Goal: Task Accomplishment & Management: Manage account settings

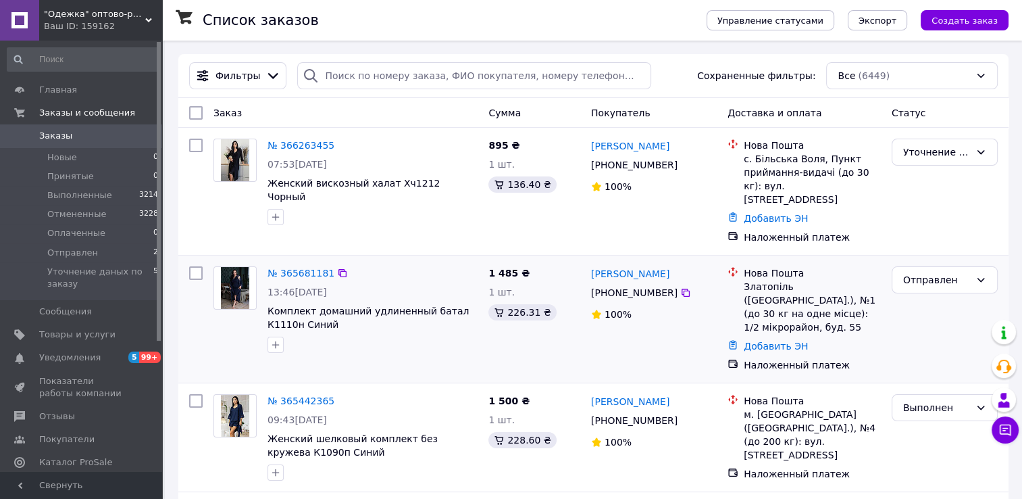
click at [566, 285] on div "1 шт." at bounding box center [535, 292] width 92 height 14
click at [932, 272] on div "Отправлен" at bounding box center [936, 279] width 67 height 15
click at [930, 347] on li "Отменен" at bounding box center [945, 344] width 105 height 24
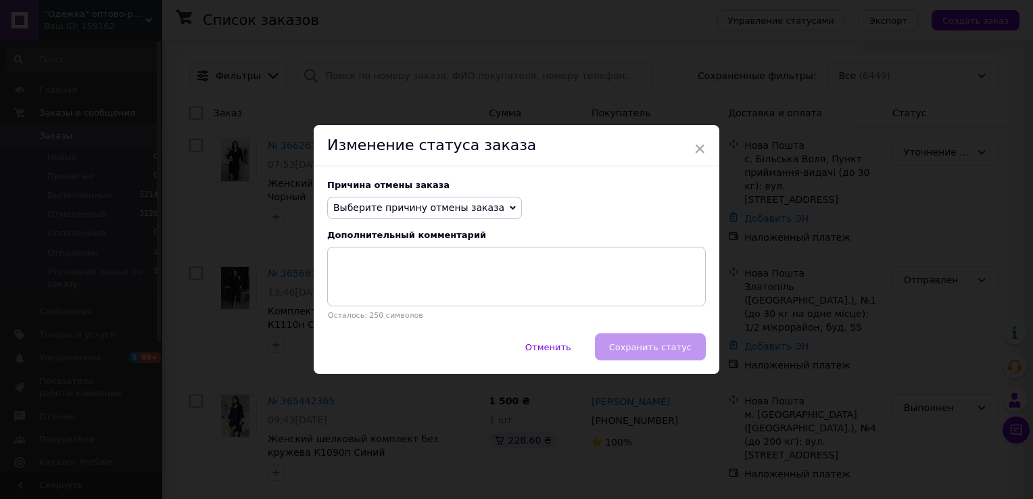
click at [457, 204] on span "Выберите причину отмены заказа" at bounding box center [418, 207] width 171 height 11
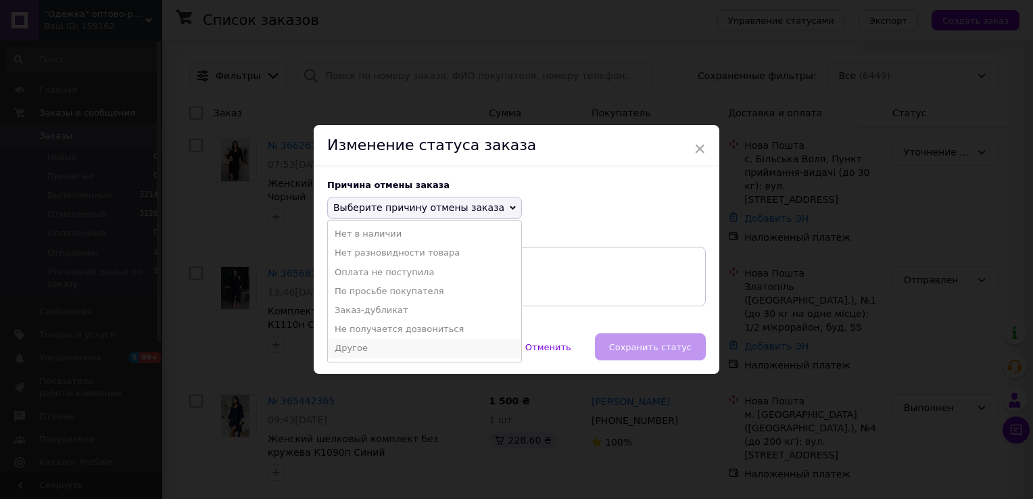
click at [350, 351] on li "Другое" at bounding box center [424, 348] width 193 height 19
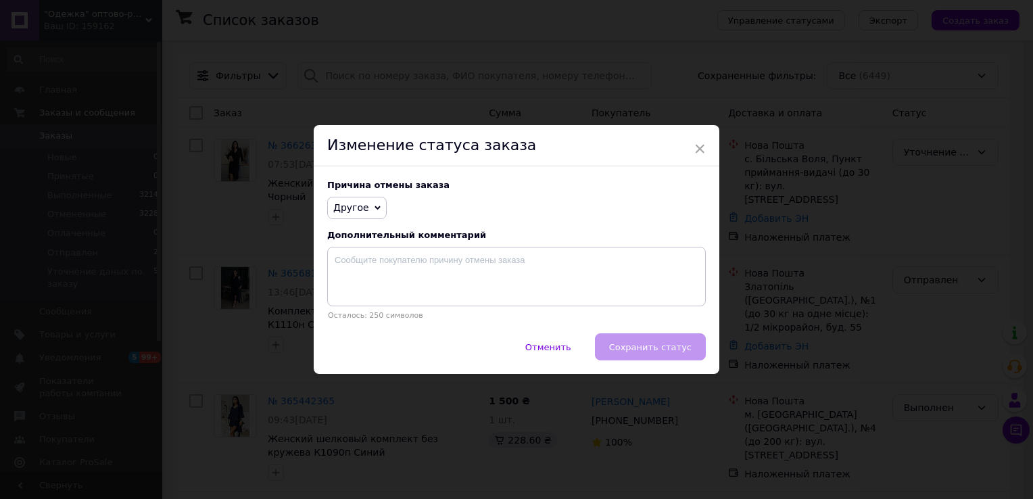
click at [381, 247] on div "Причина отмены заказа Другое Нет в наличии Нет разновидности товара Оплата не п…" at bounding box center [516, 250] width 405 height 168
click at [378, 249] on textarea at bounding box center [516, 276] width 378 height 59
click at [358, 268] on textarea at bounding box center [516, 276] width 378 height 59
paste textarea "покупець відмовився на пошті"
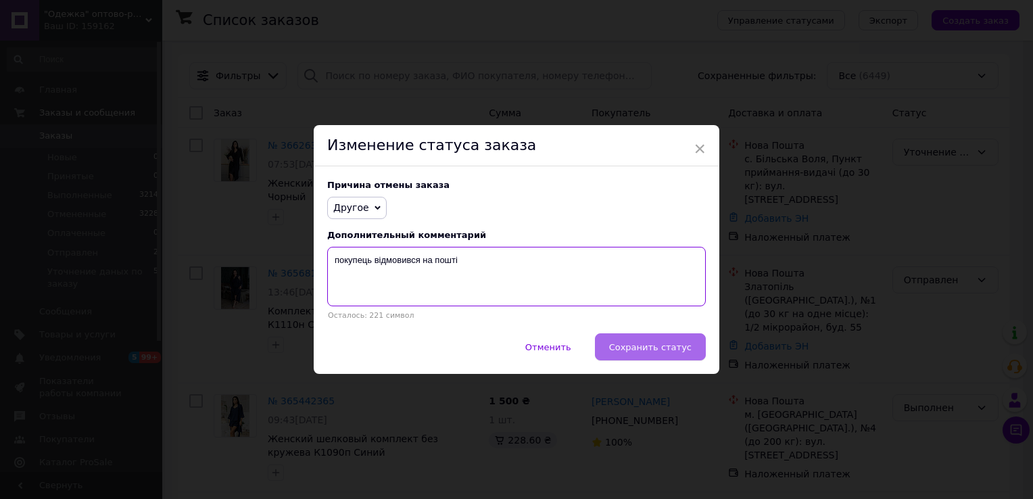
type textarea "покупець відмовився на пошті"
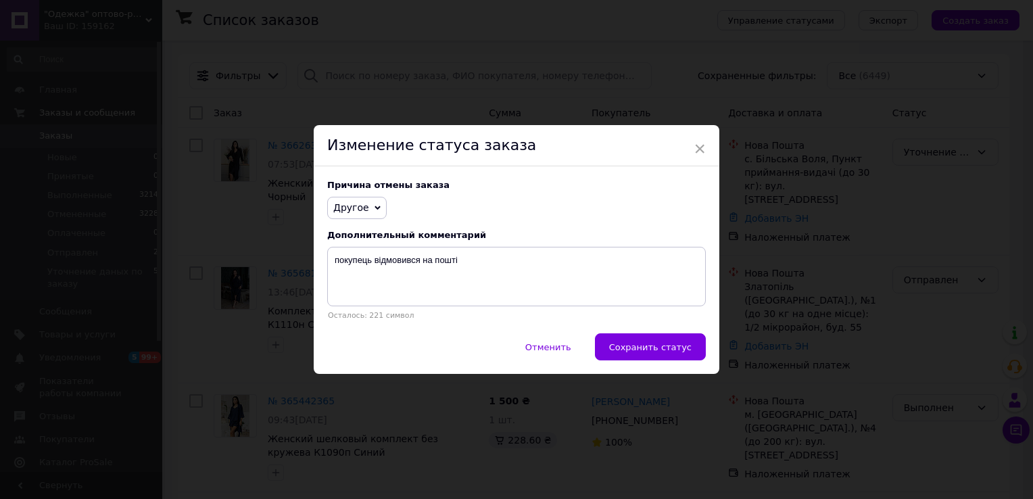
drag, startPoint x: 636, startPoint y: 347, endPoint x: 537, endPoint y: 174, distance: 199.7
click at [537, 174] on div "× Изменение статуса заказа Причина отмены заказа Другое Нет в наличии Нет разно…" at bounding box center [516, 249] width 405 height 249
click at [652, 337] on button "Сохранить статус" at bounding box center [650, 346] width 111 height 27
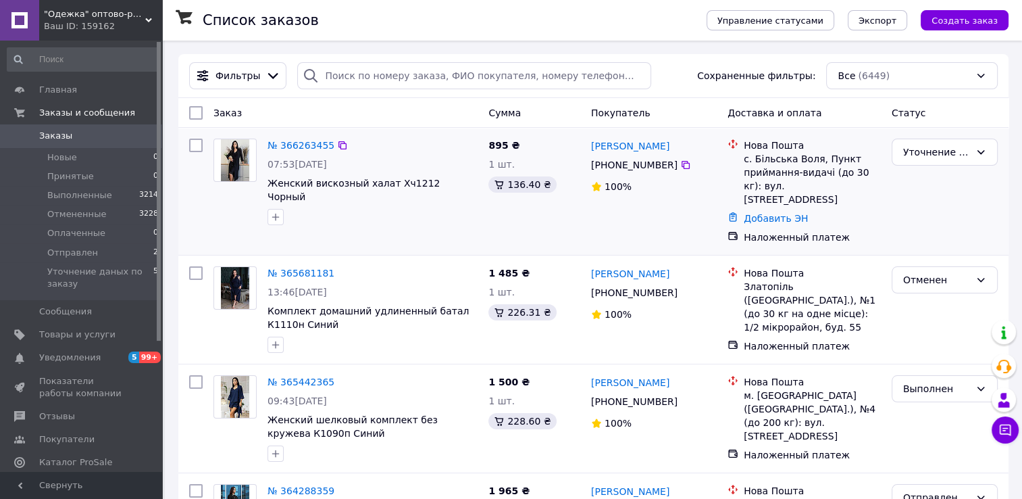
click at [385, 159] on div "07:53[DATE]" at bounding box center [373, 164] width 210 height 14
click at [295, 145] on link "№ 366263455" at bounding box center [301, 145] width 67 height 11
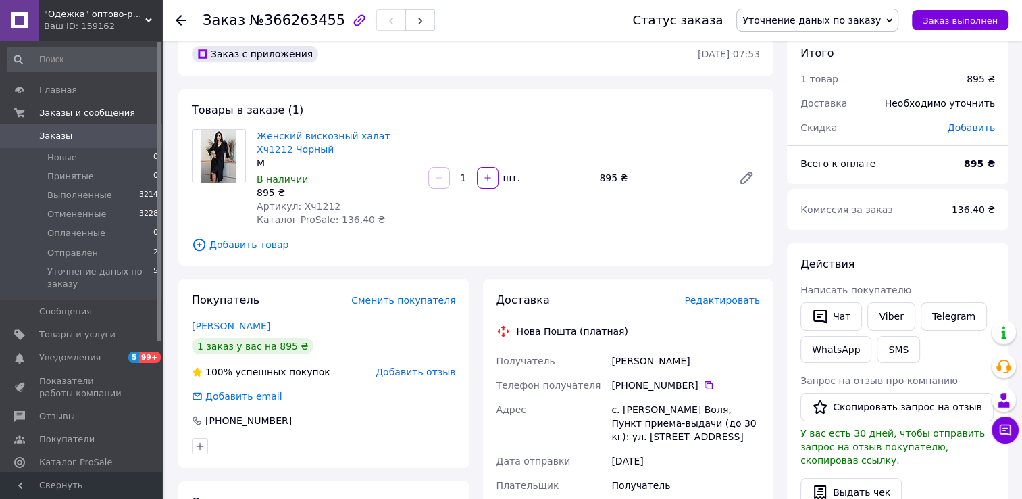
scroll to position [1, 0]
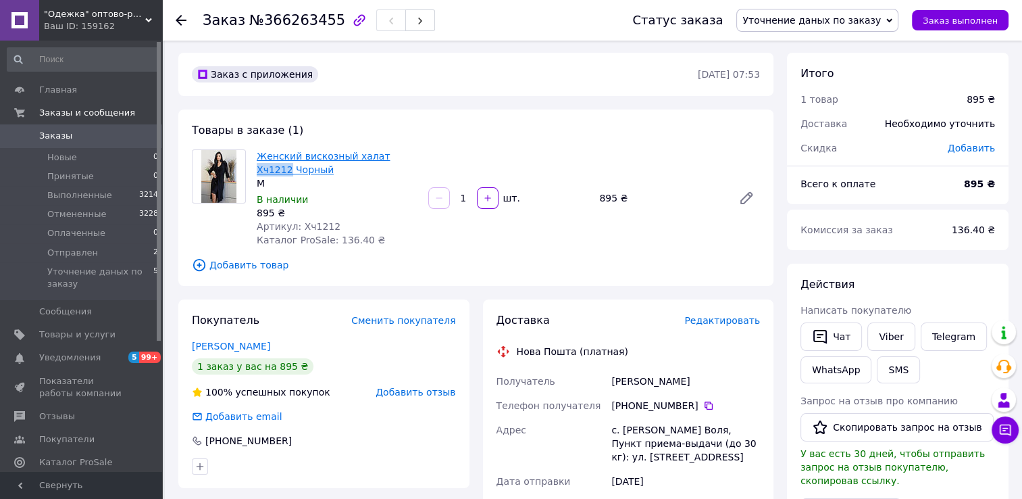
drag, startPoint x: 411, startPoint y: 162, endPoint x: 375, endPoint y: 155, distance: 36.4
click at [375, 155] on span "Женский вискозный халат Хч1212 Чорный" at bounding box center [337, 162] width 161 height 27
copy link "Хч1212"
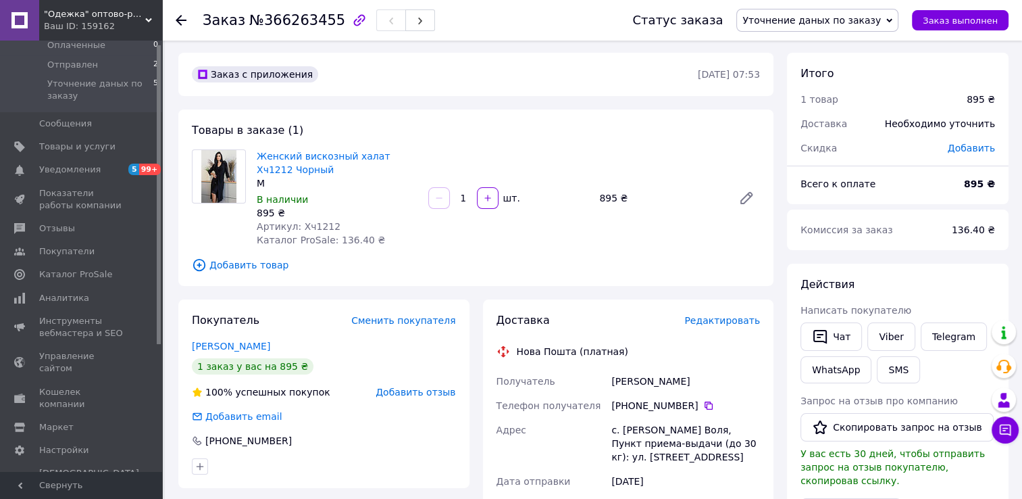
scroll to position [0, 0]
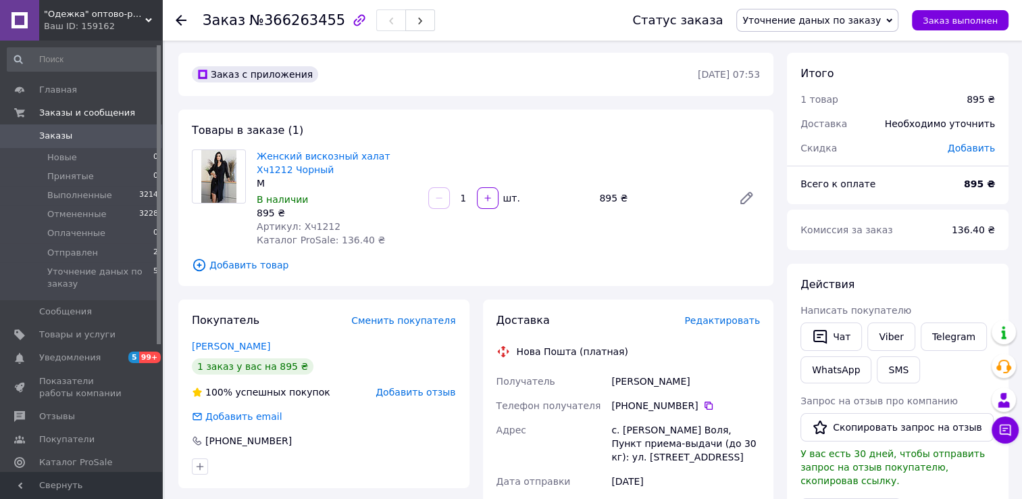
drag, startPoint x: 160, startPoint y: 186, endPoint x: 178, endPoint y: 69, distance: 118.2
click at [178, 69] on div ""Одежка" оптово-розничный магазин одежды для всей семьи, домашнего текстиля, ак…" at bounding box center [511, 490] width 1022 height 983
click at [1005, 430] on icon at bounding box center [1006, 430] width 14 height 14
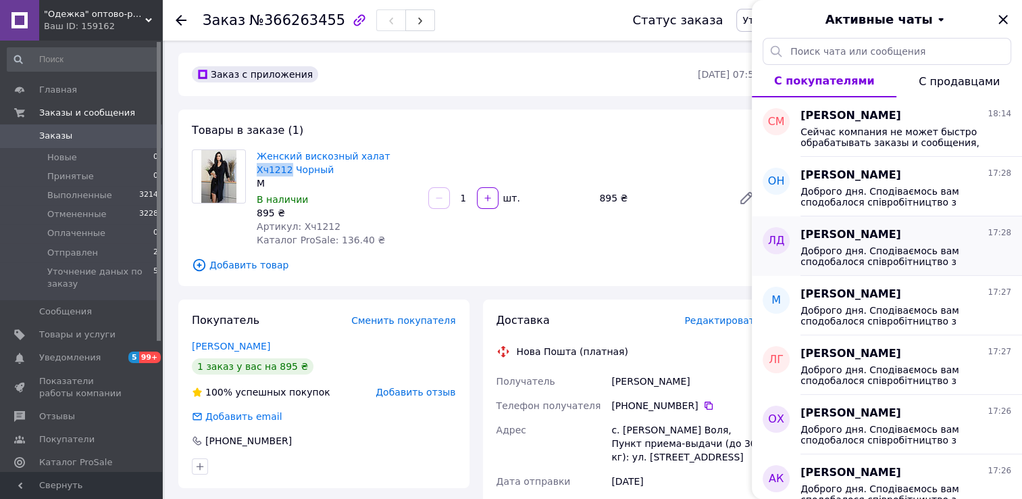
click at [854, 258] on span "Доброго дня. Сподіваємось вам сподобалося співробітництво з нашим магазином і в…" at bounding box center [897, 256] width 192 height 22
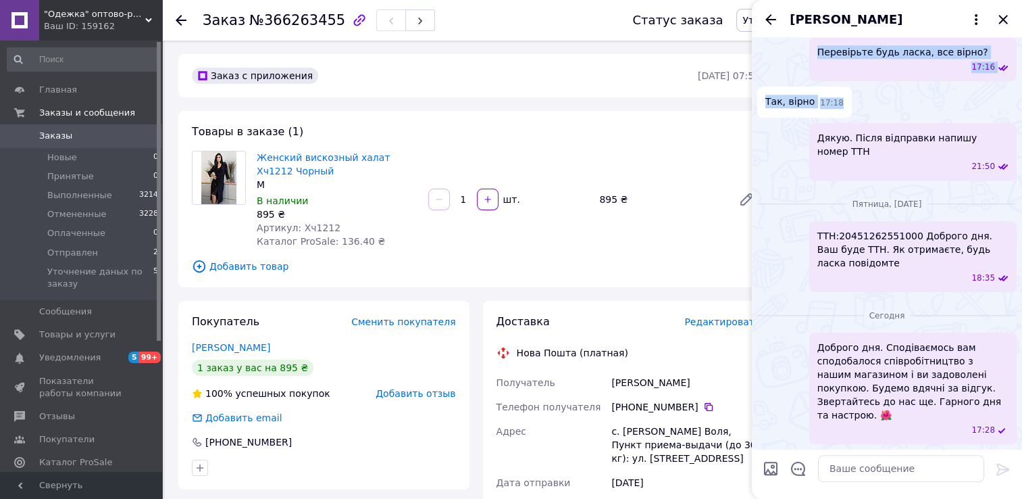
drag, startPoint x: 1020, startPoint y: 128, endPoint x: 1027, endPoint y: 238, distance: 109.7
click at [1022, 238] on html ""Одежка" оптово-розничный магазин одежды для всей семьи, домашнего текстиля, ак…" at bounding box center [511, 491] width 1022 height 983
drag, startPoint x: 1027, startPoint y: 238, endPoint x: 1016, endPoint y: 66, distance: 172.0
click at [876, 81] on div "Перевірьте будь ласка, все вірно? 17:16" at bounding box center [913, 59] width 207 height 44
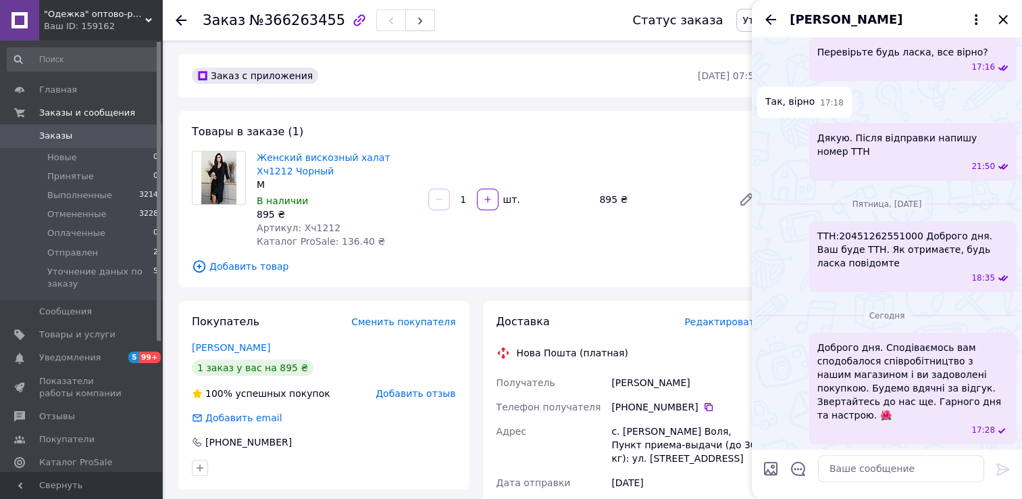
click at [873, 59] on span "Перевірьте будь ласка, все вірно?" at bounding box center [903, 52] width 171 height 14
click at [886, 32] on div "[PHONE_NUMBER], [PERSON_NAME] 17:16" at bounding box center [913, 10] width 207 height 44
click at [860, 9] on span "[PHONE_NUMBER], [PERSON_NAME]" at bounding box center [903, 3] width 171 height 14
drag, startPoint x: 1019, startPoint y: 402, endPoint x: 949, endPoint y: 61, distance: 348.4
click at [949, 9] on span "[PHONE_NUMBER], [PERSON_NAME]" at bounding box center [903, 3] width 171 height 14
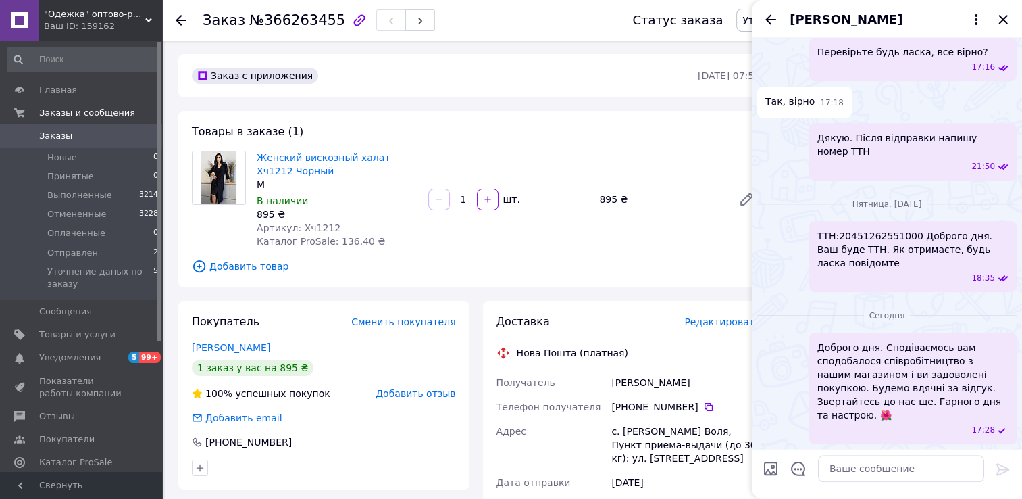
click at [949, 9] on span "[PHONE_NUMBER], [PERSON_NAME]" at bounding box center [903, 3] width 171 height 14
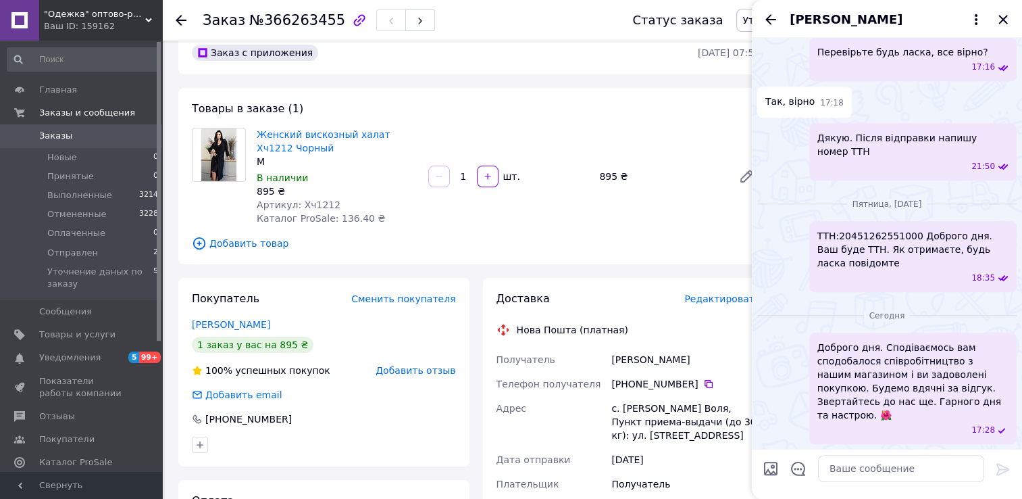
scroll to position [27, 0]
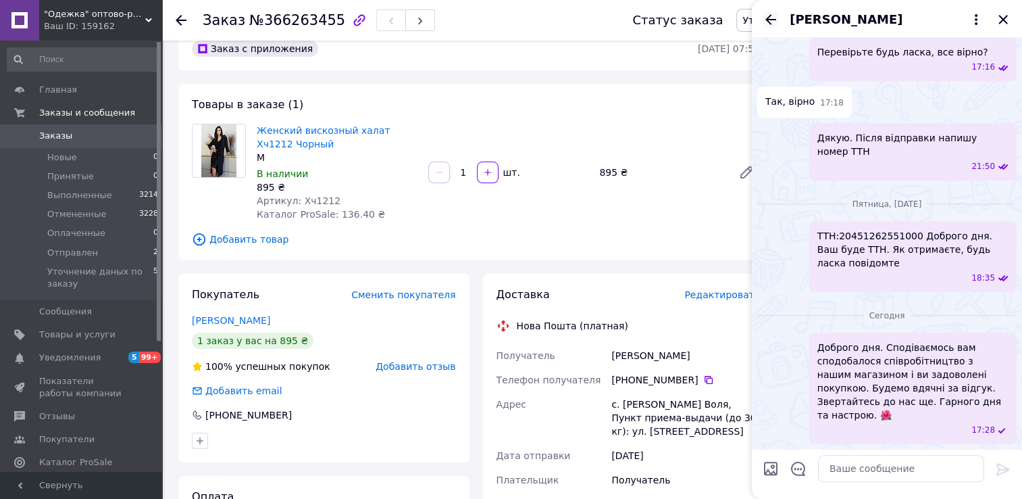
click at [764, 22] on icon "Назад" at bounding box center [771, 19] width 16 height 16
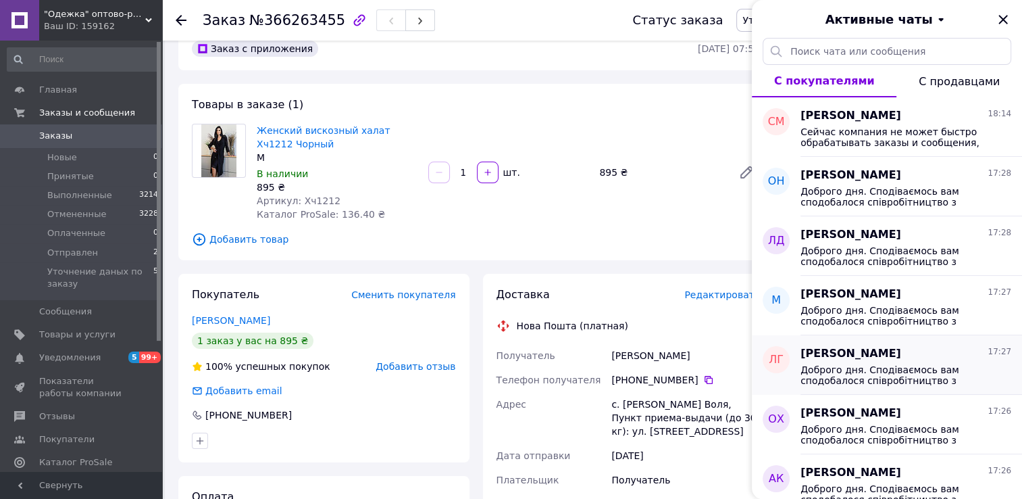
drag, startPoint x: 873, startPoint y: 370, endPoint x: 839, endPoint y: 380, distance: 35.7
click at [839, 380] on span "Доброго дня. Сподіваємось вам сподобалося співробітництво з нашим магазином і в…" at bounding box center [897, 375] width 192 height 22
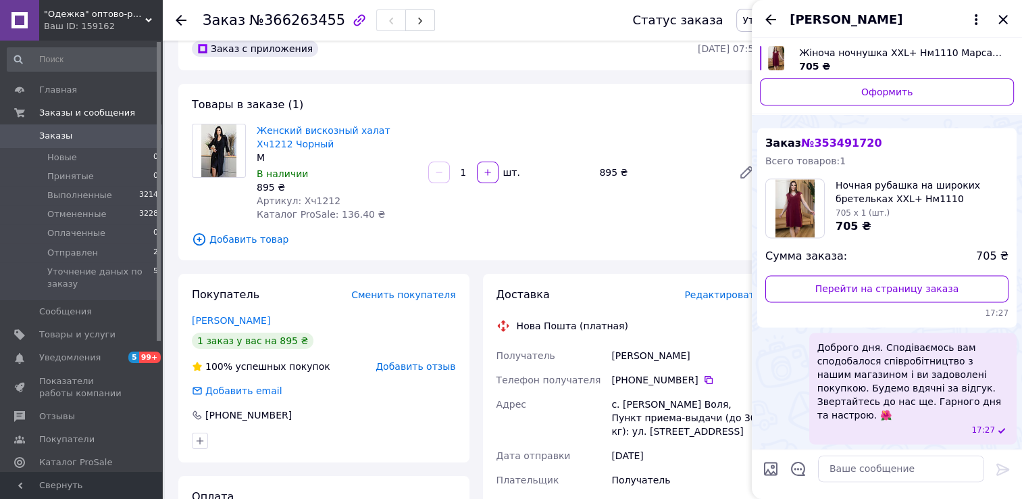
scroll to position [1741, 0]
click at [958, 114] on div "Сегодня Заказ № 353491720 Всего товаров: 1 Ночная рубашка на широких бретельках…" at bounding box center [887, 271] width 270 height 357
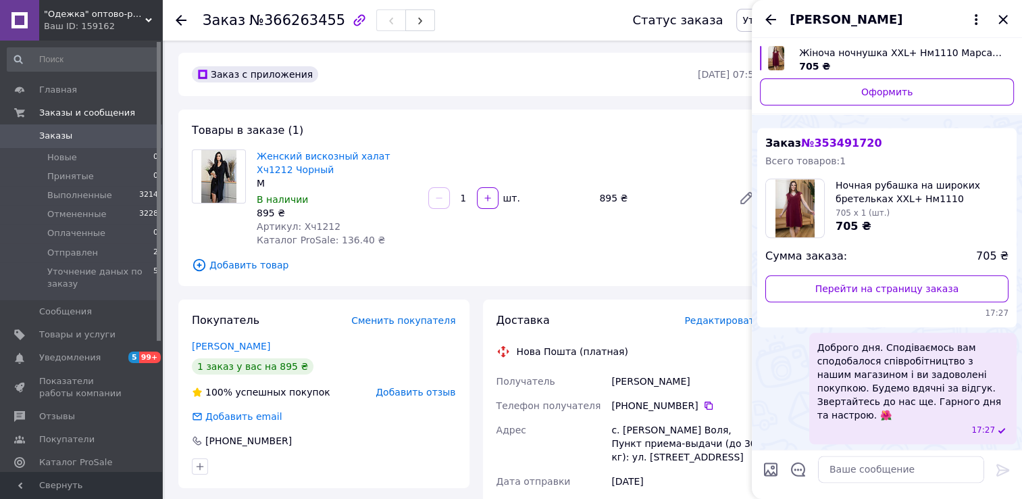
scroll to position [0, 0]
click at [983, 144] on div "Заказ № 353491720 Всего товаров: 1 Ночная рубашка на широких бретельках XXL+ Нм…" at bounding box center [886, 227] width 259 height 199
click at [978, 204] on span "Ночная рубашка на широких бретельках XXL+ Нм1110 Марсала" at bounding box center [922, 191] width 173 height 27
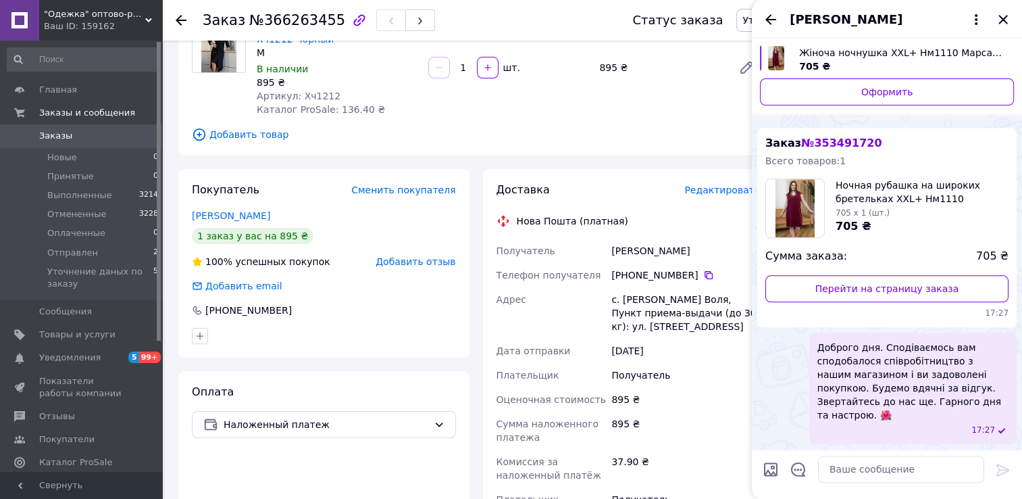
scroll to position [135, 0]
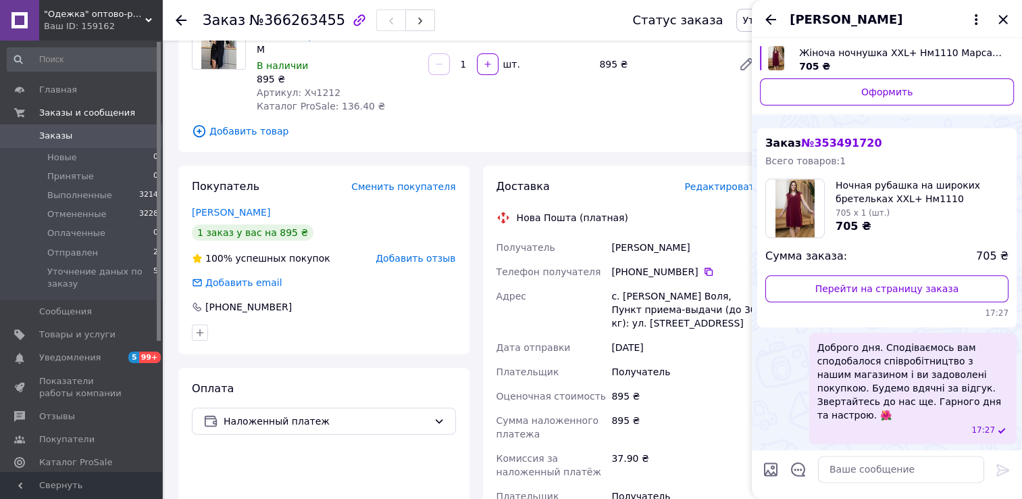
drag, startPoint x: 760, startPoint y: 55, endPoint x: 762, endPoint y: 42, distance: 13.8
click at [762, 42] on div "Жіноча ночнушка XXL+ Нм1110 Марсала 705 ₴ Оформить" at bounding box center [887, 76] width 270 height 76
click at [768, 110] on div "Жіноча ночнушка XXL+ Нм1110 Марсала 705 ₴ Оформить" at bounding box center [887, 76] width 270 height 76
click at [768, 117] on div "Сегодня" at bounding box center [886, 110] width 259 height 14
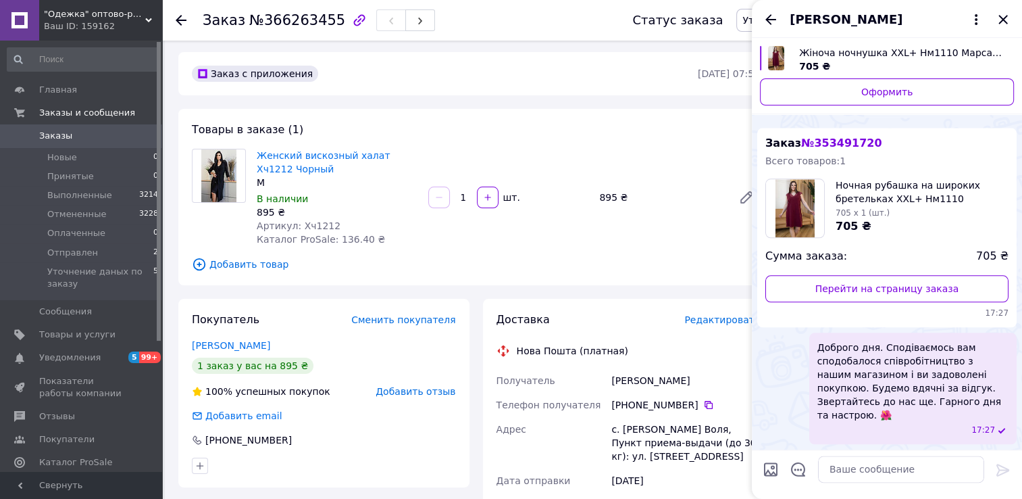
scroll to position [0, 0]
